Goal: Information Seeking & Learning: Understand process/instructions

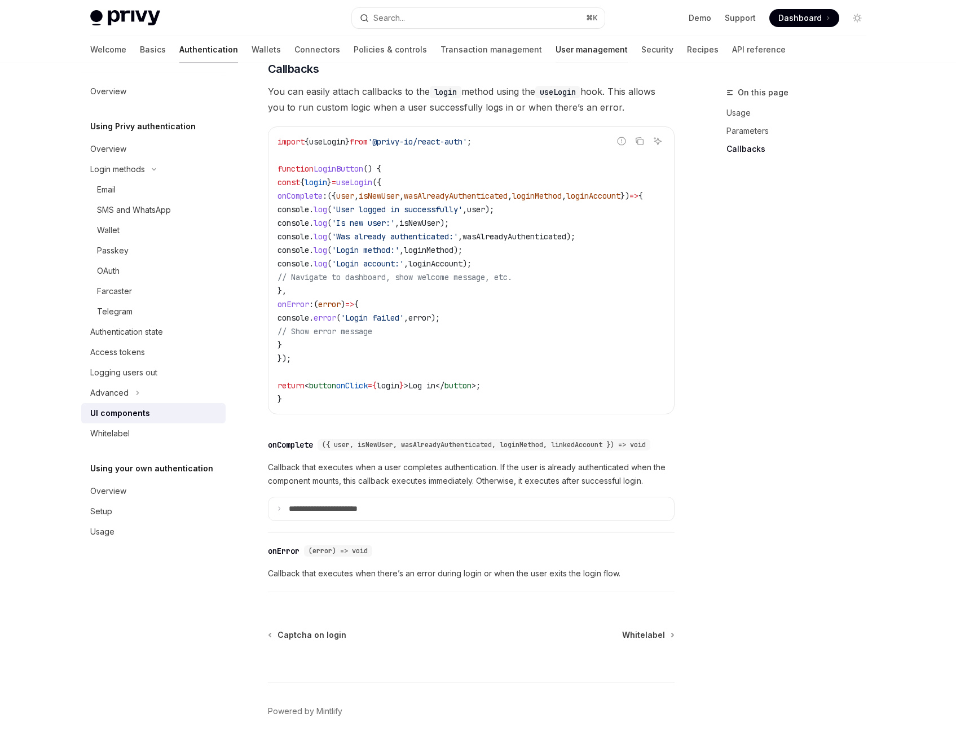
click at [556, 47] on link "User management" at bounding box center [592, 49] width 72 height 27
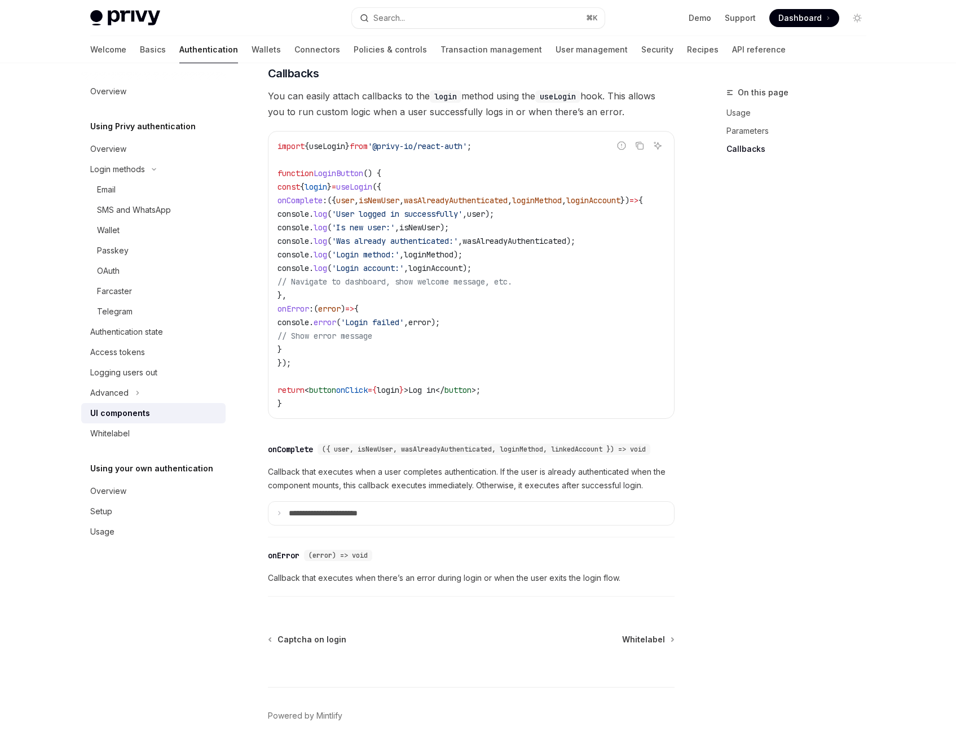
scroll to position [1351, 0]
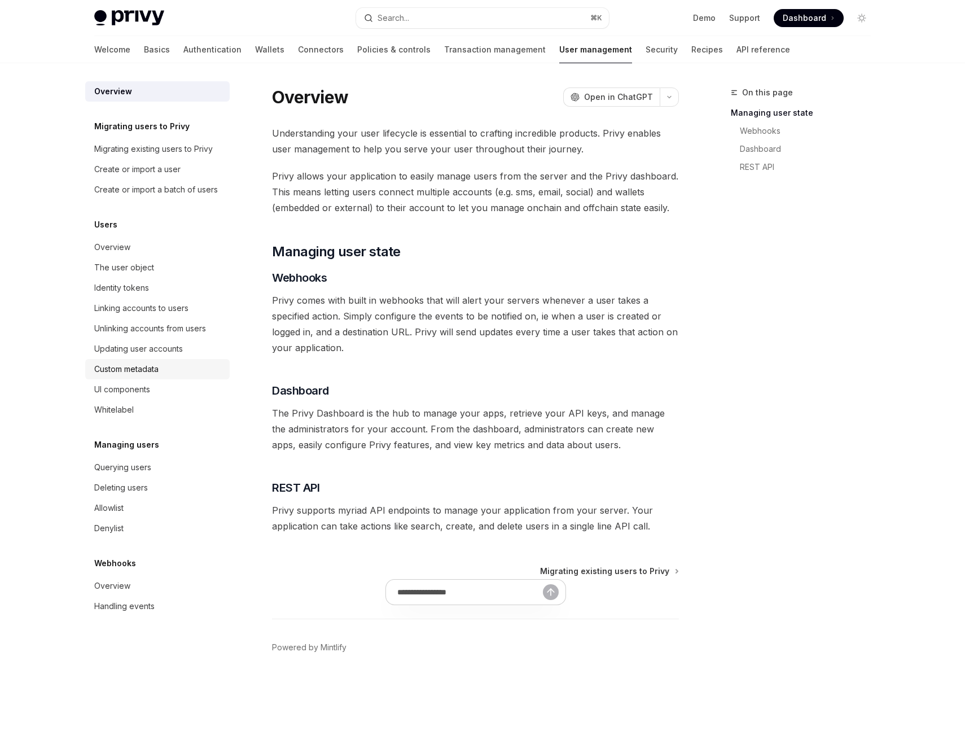
click at [138, 365] on div "Custom metadata" at bounding box center [126, 369] width 64 height 14
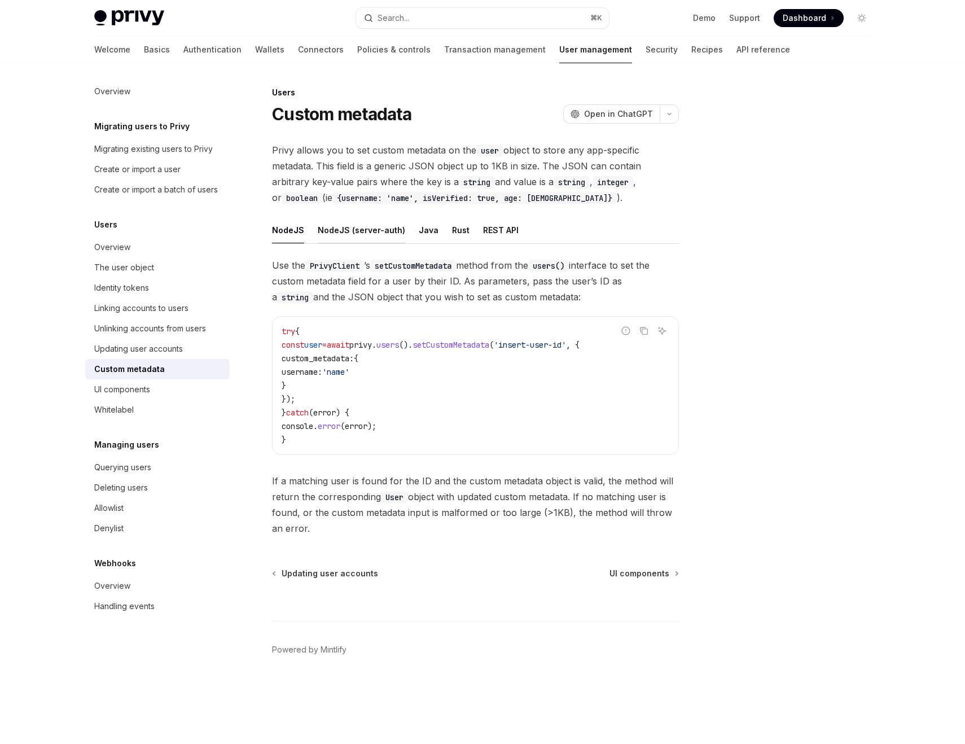
click at [355, 227] on button "NodeJS (server-auth)" at bounding box center [361, 230] width 87 height 27
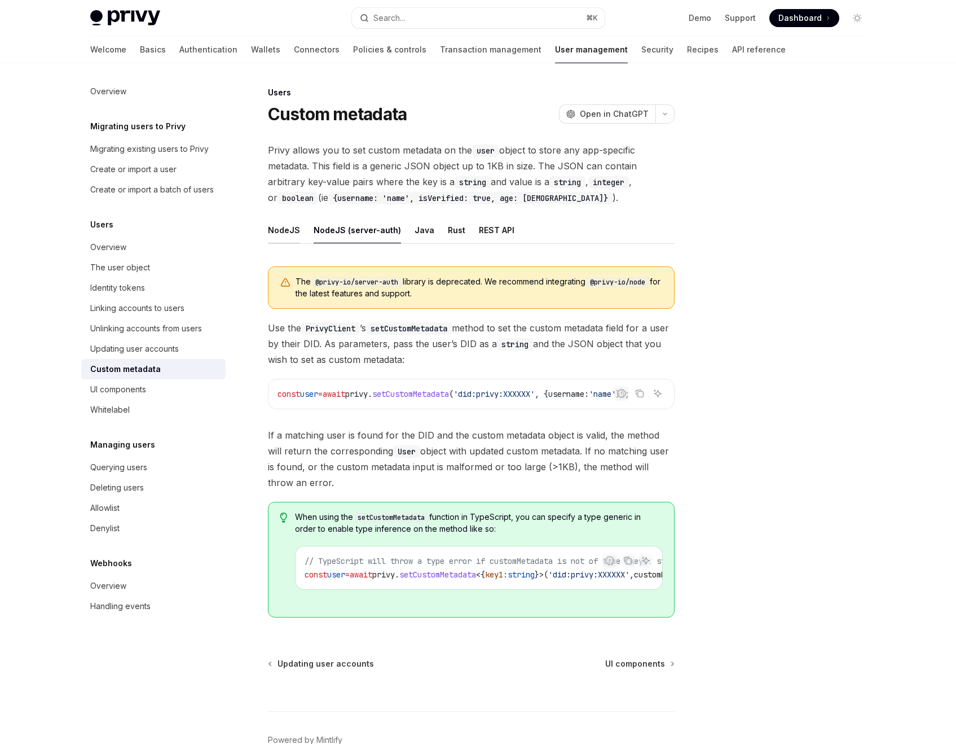
click at [280, 229] on button "NodeJS" at bounding box center [284, 230] width 32 height 27
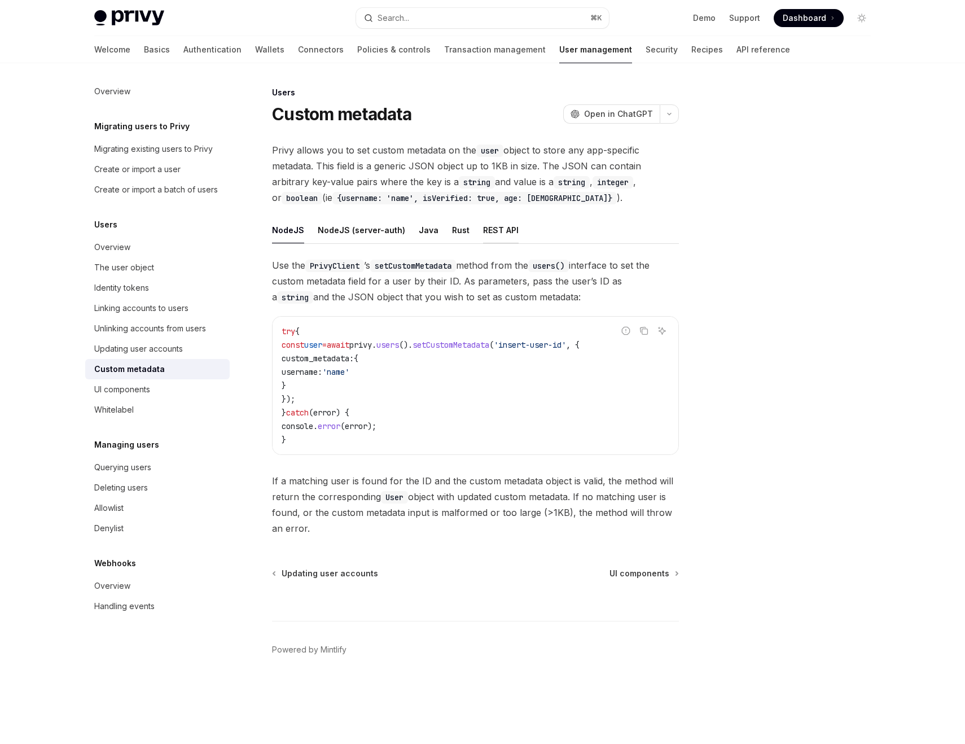
click at [492, 227] on button "REST API" at bounding box center [501, 230] width 36 height 27
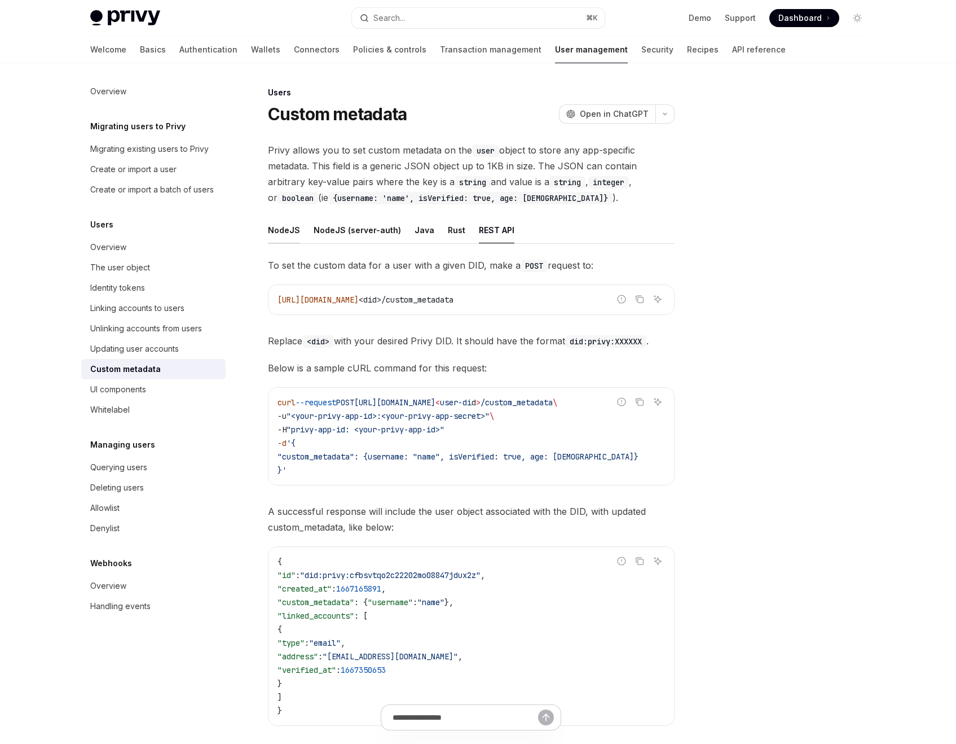
click at [285, 227] on button "NodeJS" at bounding box center [284, 230] width 32 height 27
type textarea "*"
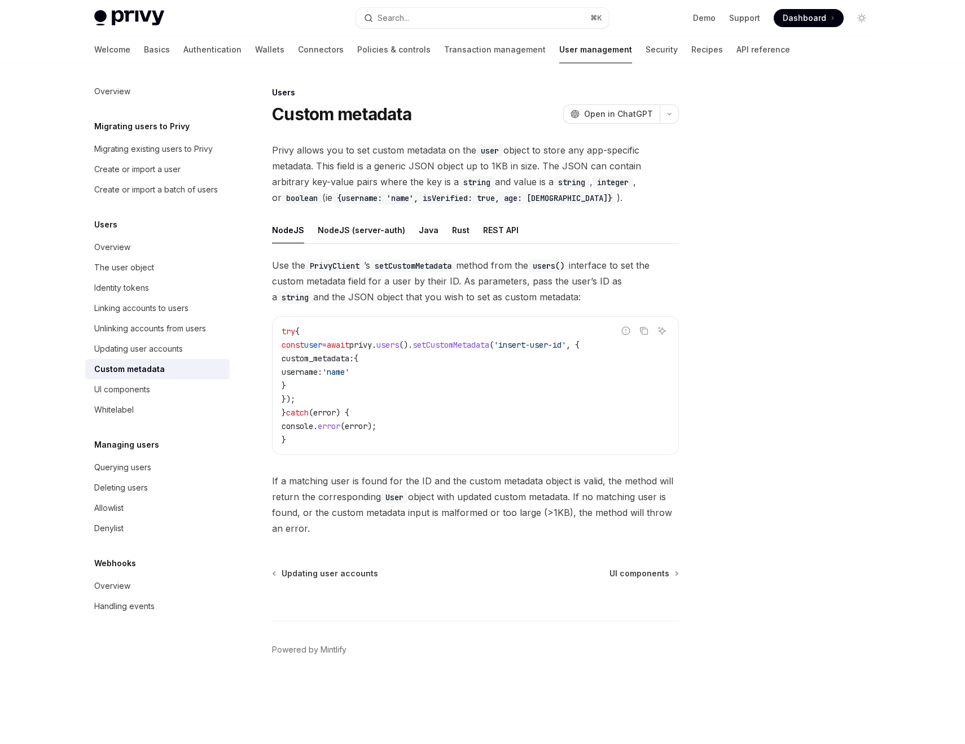
click at [132, 15] on img at bounding box center [129, 18] width 70 height 16
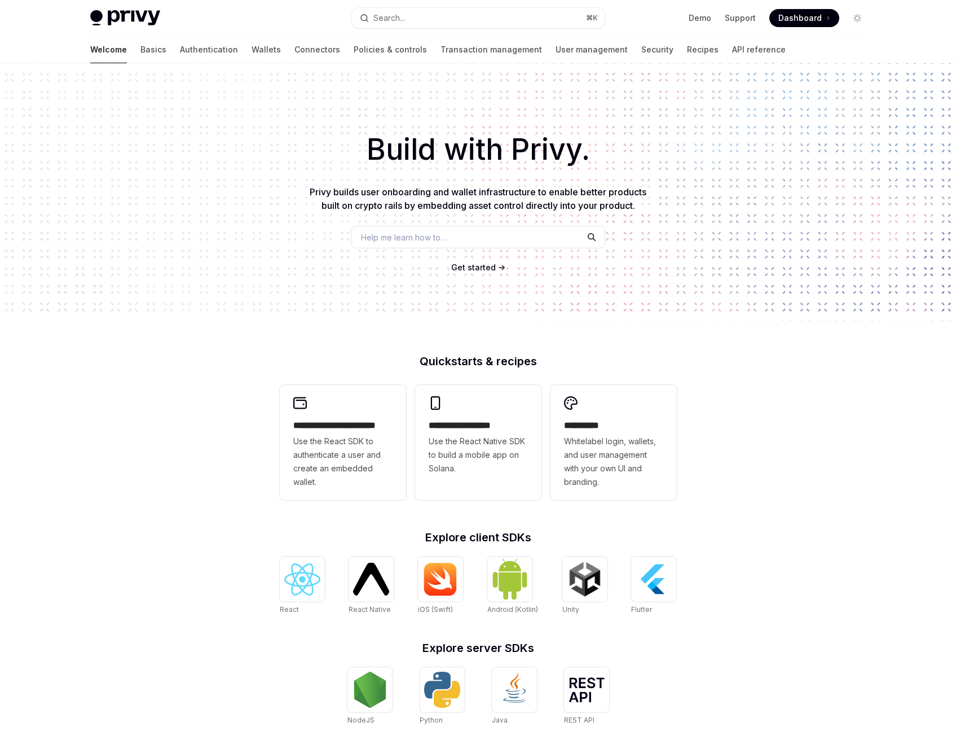
type textarea "*"
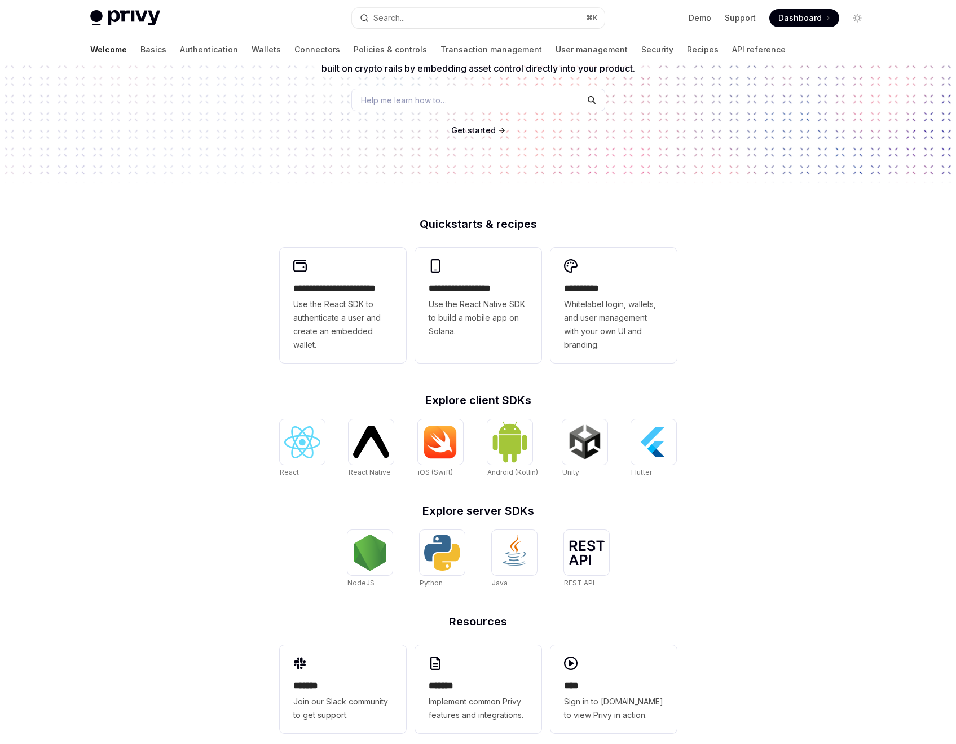
scroll to position [153, 0]
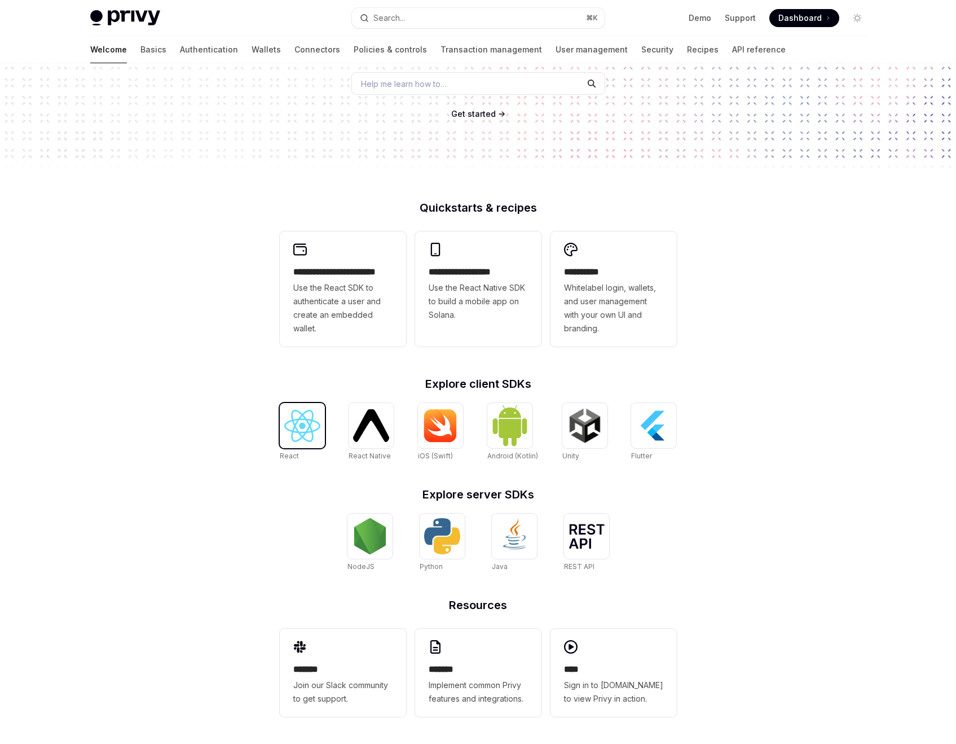
click at [306, 433] on img at bounding box center [302, 426] width 36 height 32
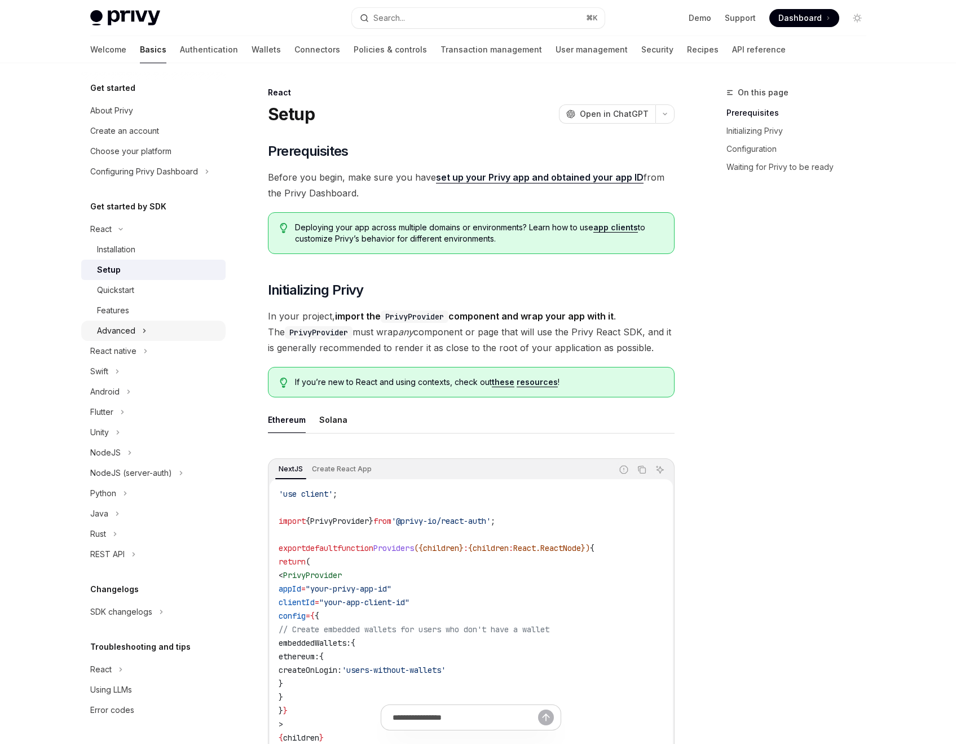
click at [145, 328] on icon "Toggle Advanced section" at bounding box center [144, 331] width 5 height 14
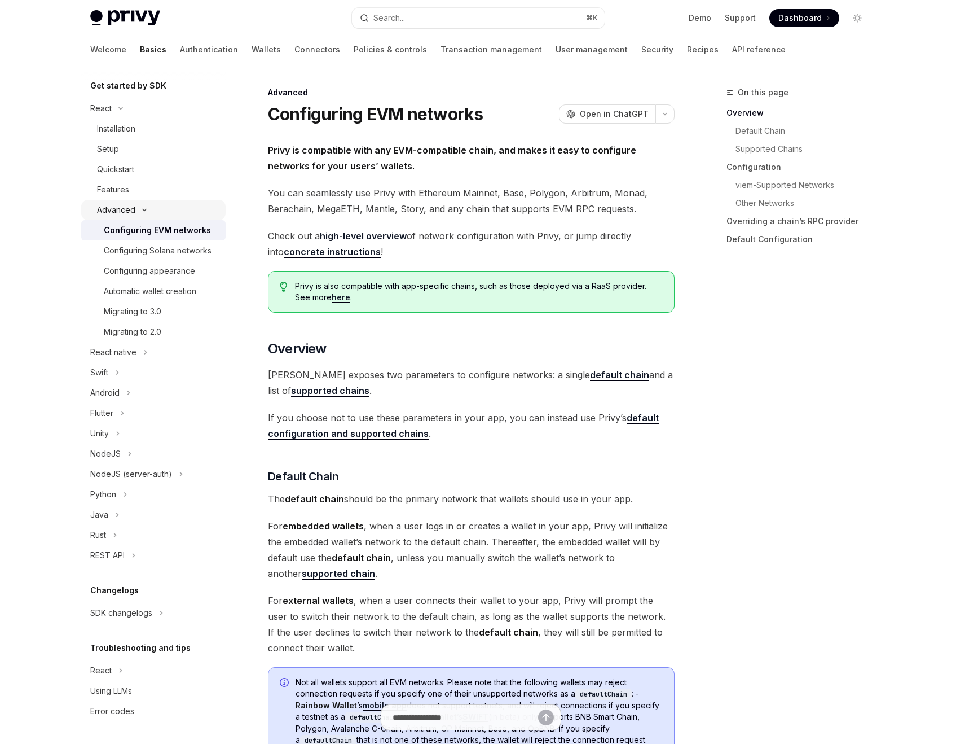
scroll to position [134, 0]
click at [137, 555] on button "REST API" at bounding box center [153, 555] width 144 height 20
type textarea "*"
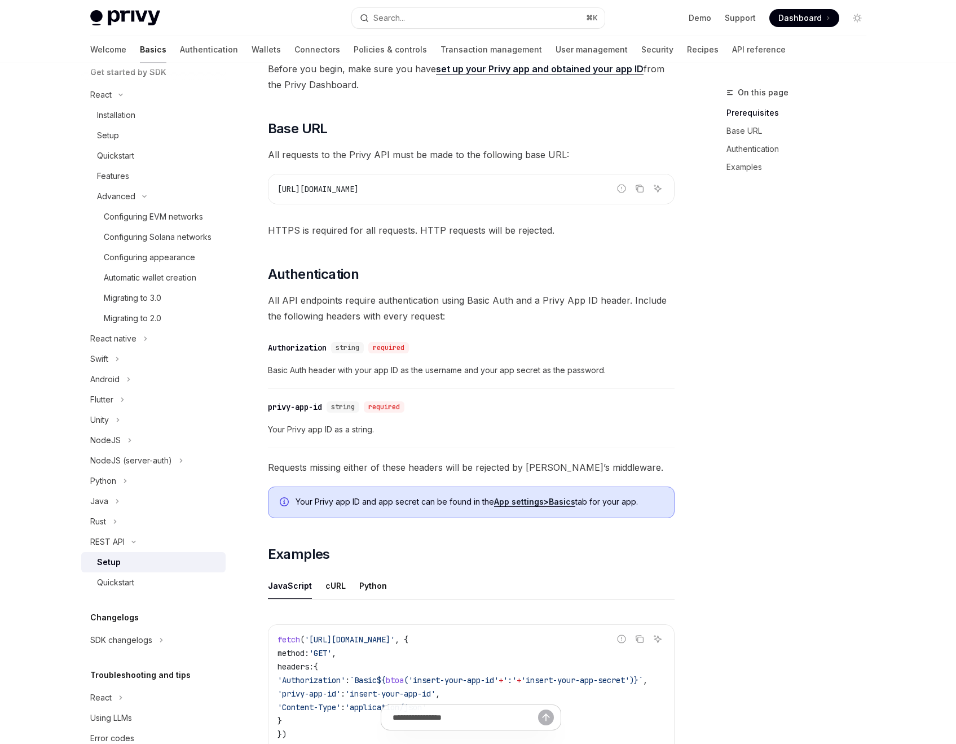
scroll to position [109, 0]
click at [535, 499] on strong "App settings" at bounding box center [519, 501] width 50 height 10
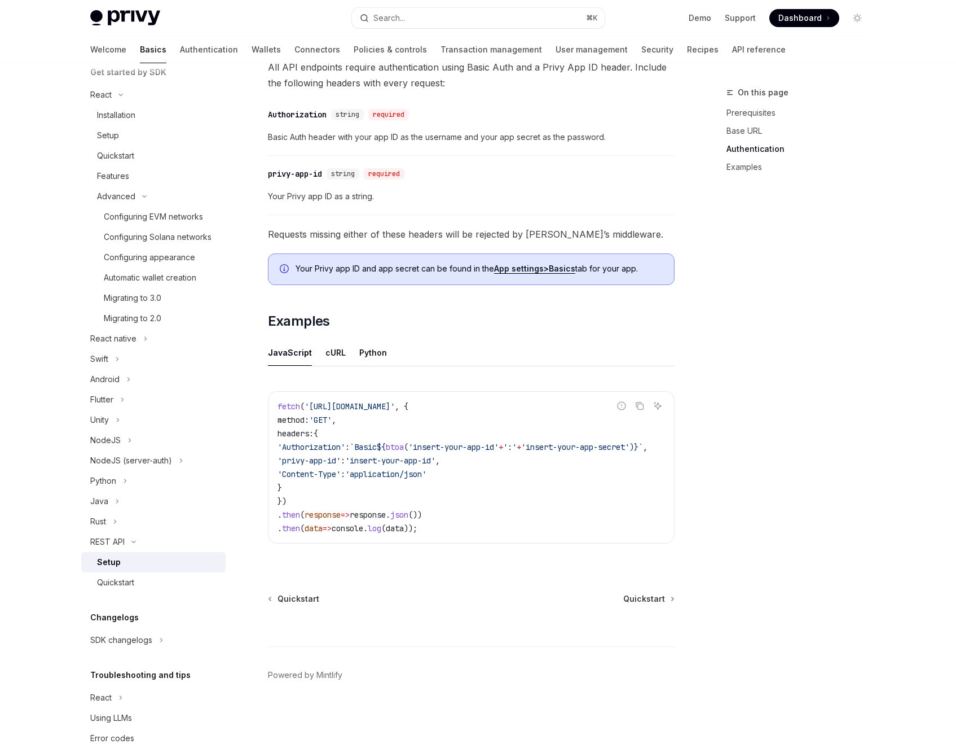
scroll to position [346, 0]
